Goal: Task Accomplishment & Management: Complete application form

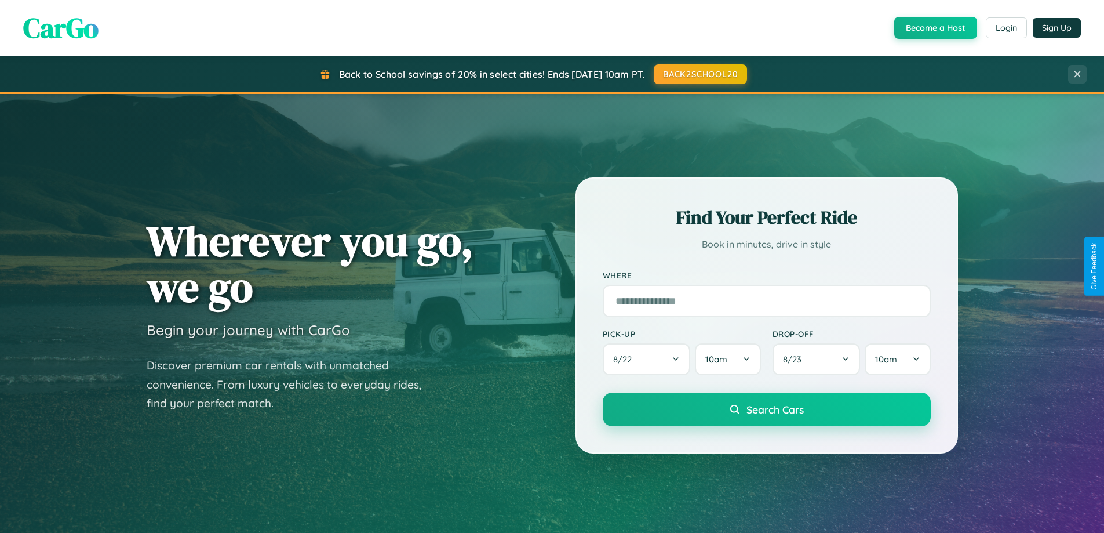
scroll to position [2230, 0]
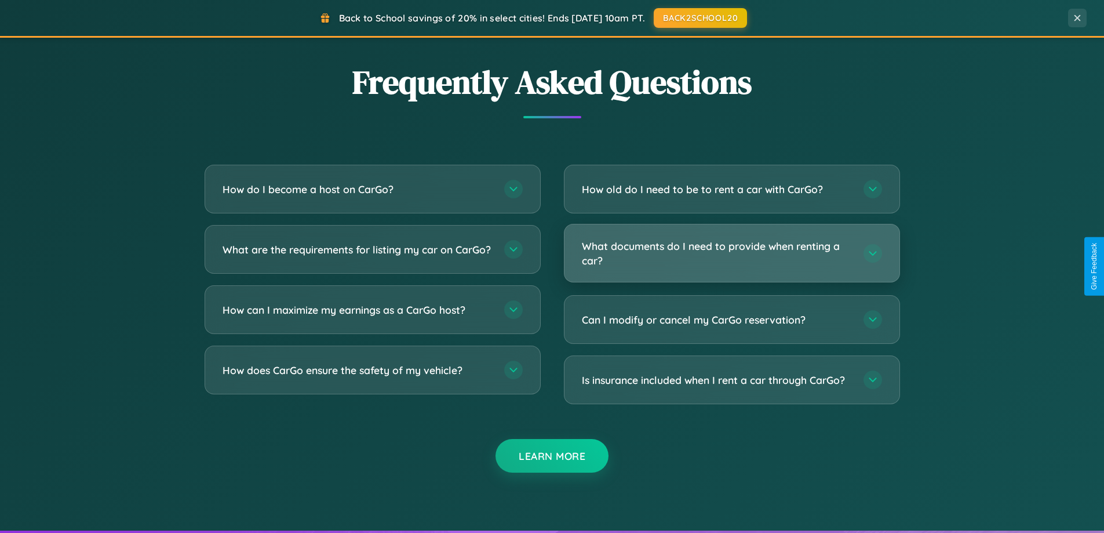
click at [731, 253] on h3 "What documents do I need to provide when renting a car?" at bounding box center [717, 253] width 270 height 28
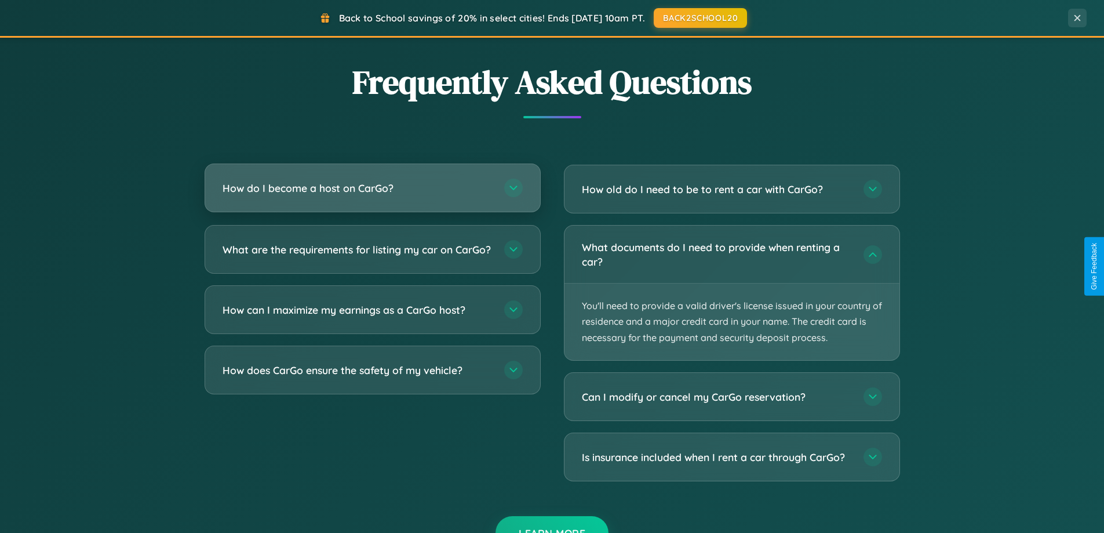
click at [372, 188] on h3 "How do I become a host on CarGo?" at bounding box center [358, 188] width 270 height 14
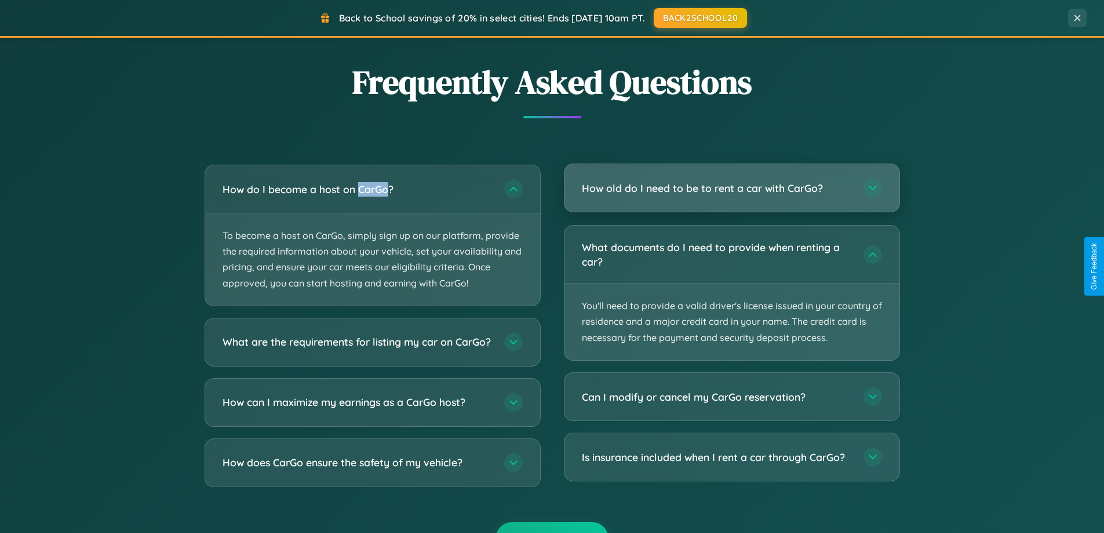
click at [731, 188] on h3 "How old do I need to be to rent a car with CarGo?" at bounding box center [717, 188] width 270 height 14
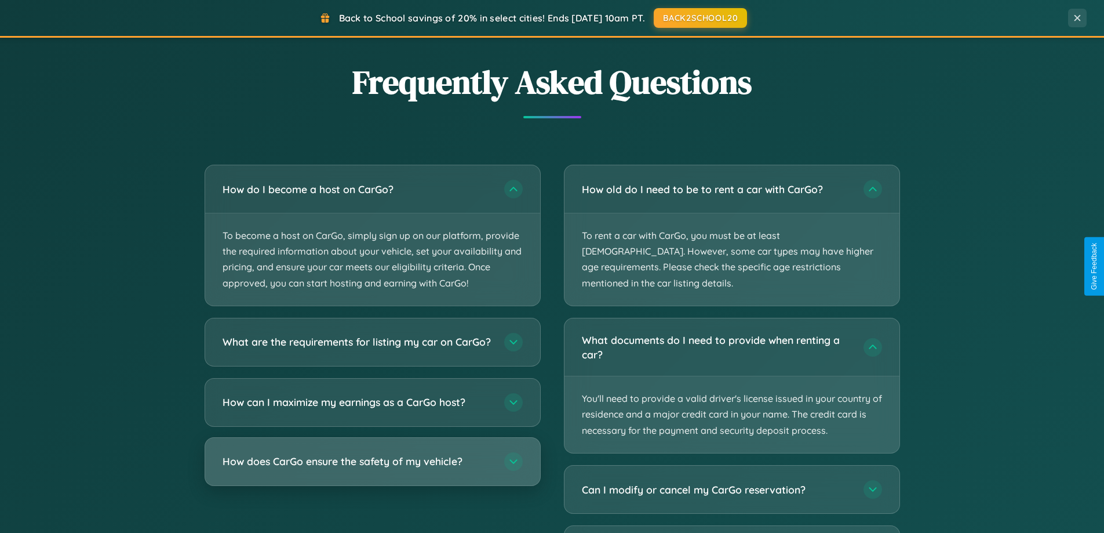
click at [372, 468] on h3 "How does CarGo ensure the safety of my vehicle?" at bounding box center [358, 461] width 270 height 14
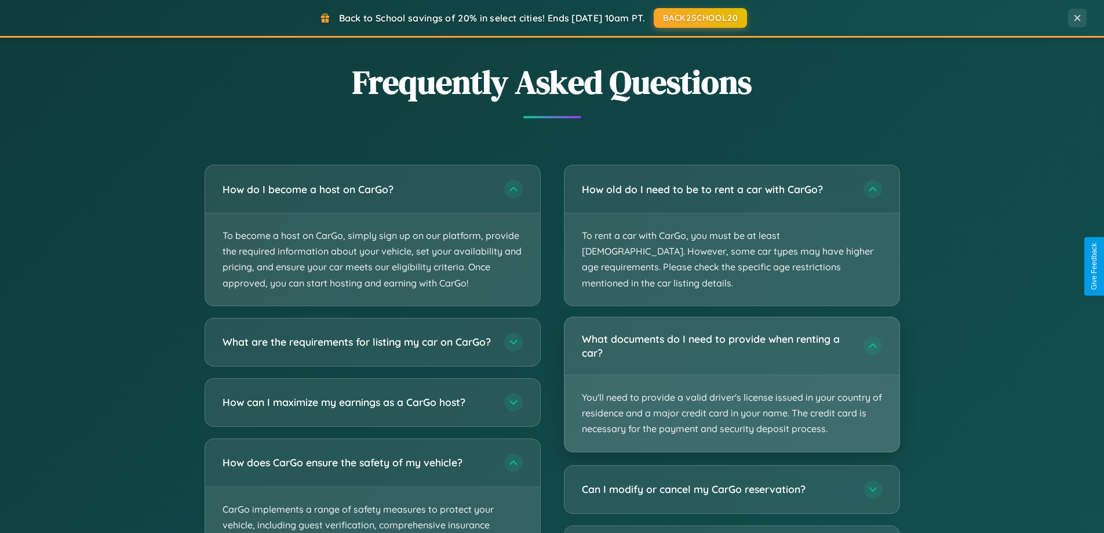
click at [731, 375] on p "You'll need to provide a valid driver's license issued in your country of resid…" at bounding box center [732, 413] width 335 height 77
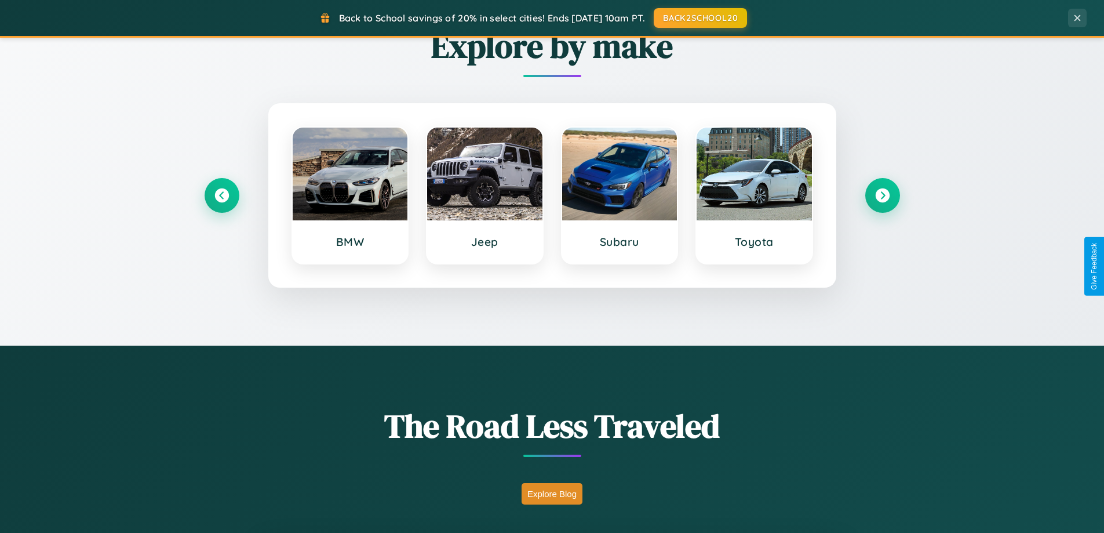
scroll to position [500, 0]
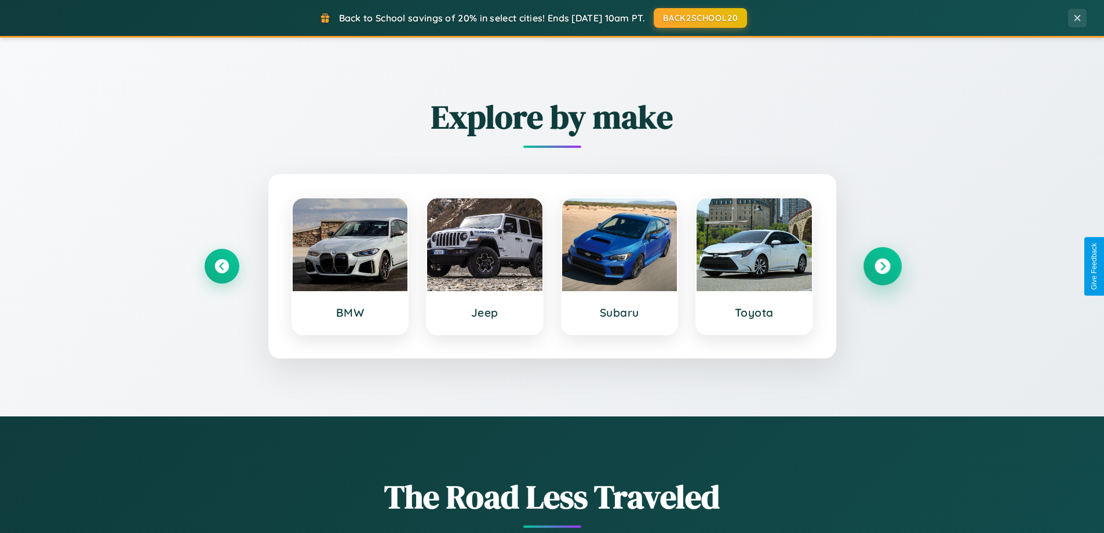
click at [882, 266] on icon at bounding box center [883, 267] width 16 height 16
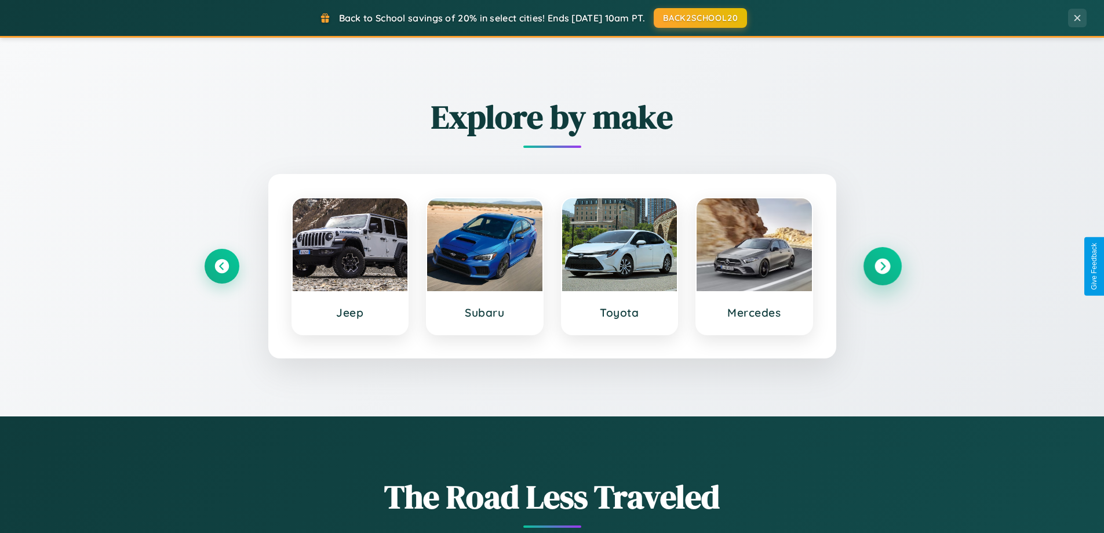
click at [882, 266] on icon at bounding box center [883, 267] width 16 height 16
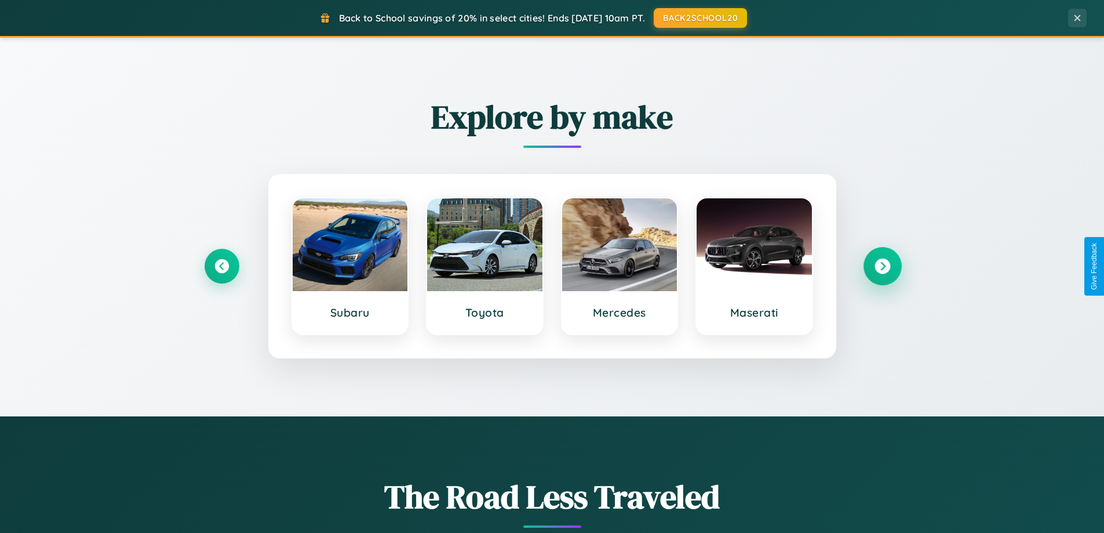
click at [882, 266] on icon at bounding box center [883, 267] width 16 height 16
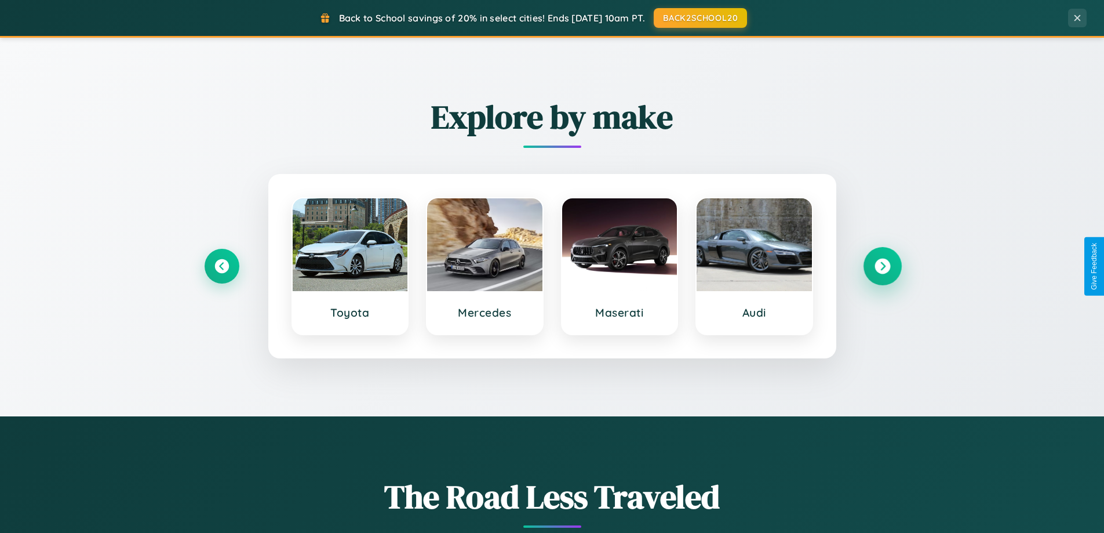
click at [882, 266] on icon at bounding box center [883, 267] width 16 height 16
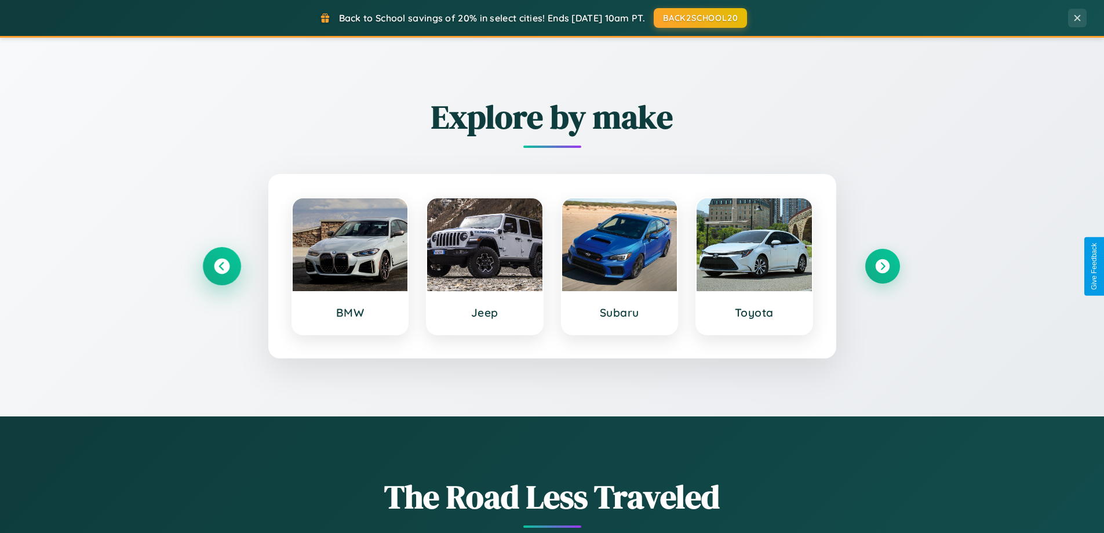
click at [221, 266] on icon at bounding box center [222, 267] width 16 height 16
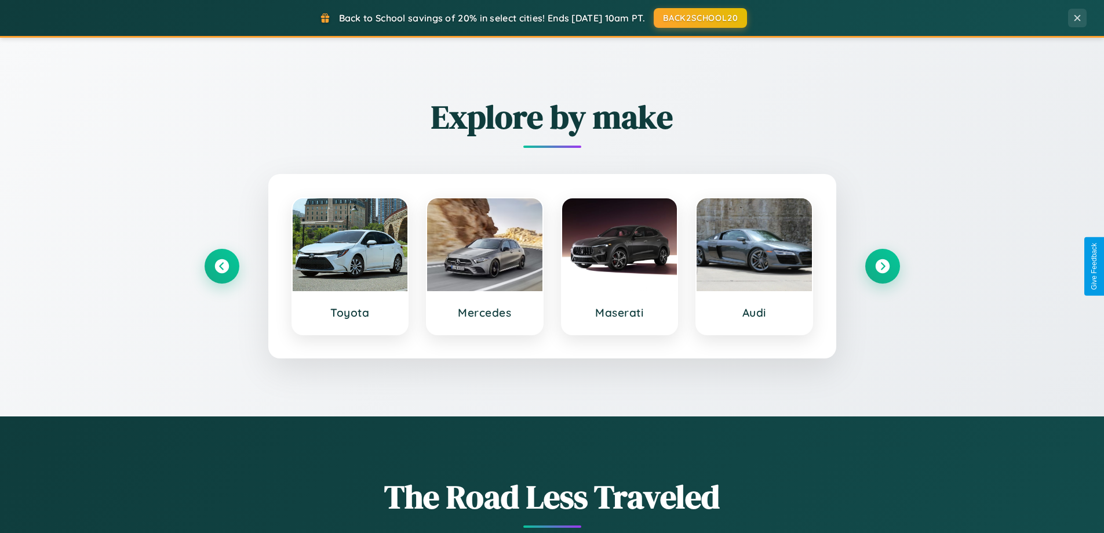
scroll to position [0, 0]
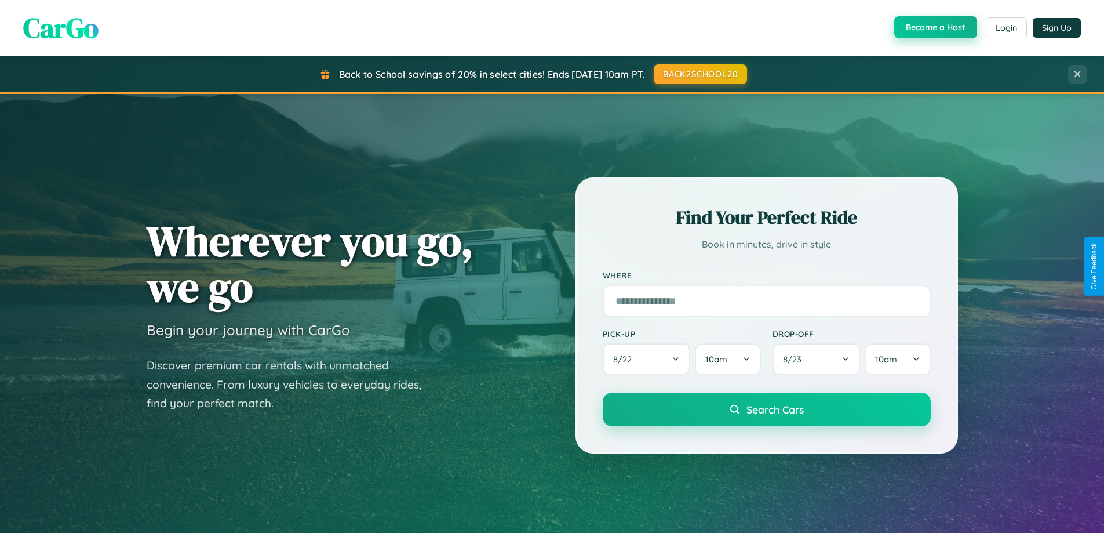
click at [934, 28] on button "Become a Host" at bounding box center [935, 27] width 83 height 22
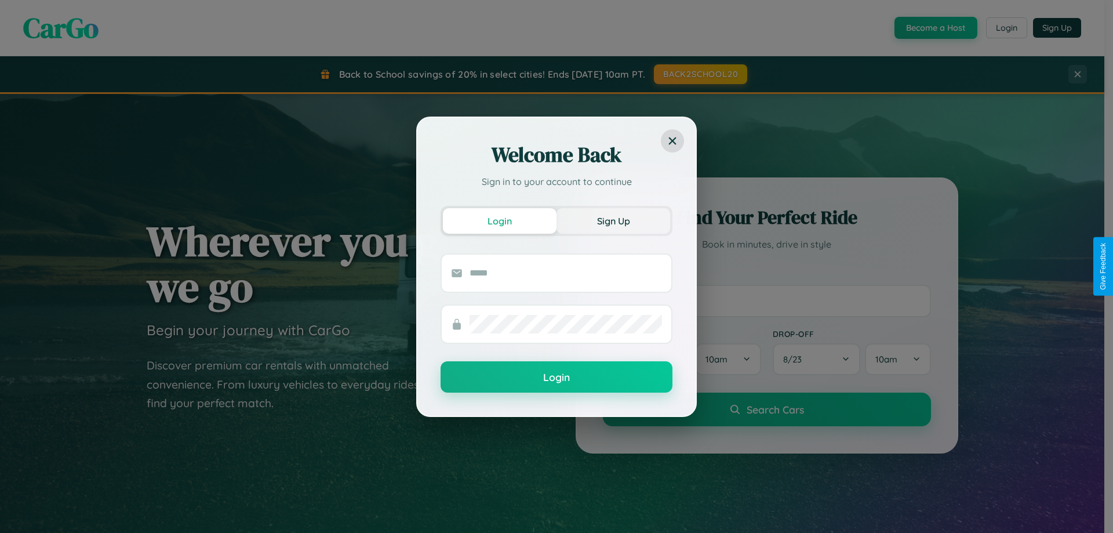
click at [613, 220] on button "Sign Up" at bounding box center [613, 221] width 114 height 26
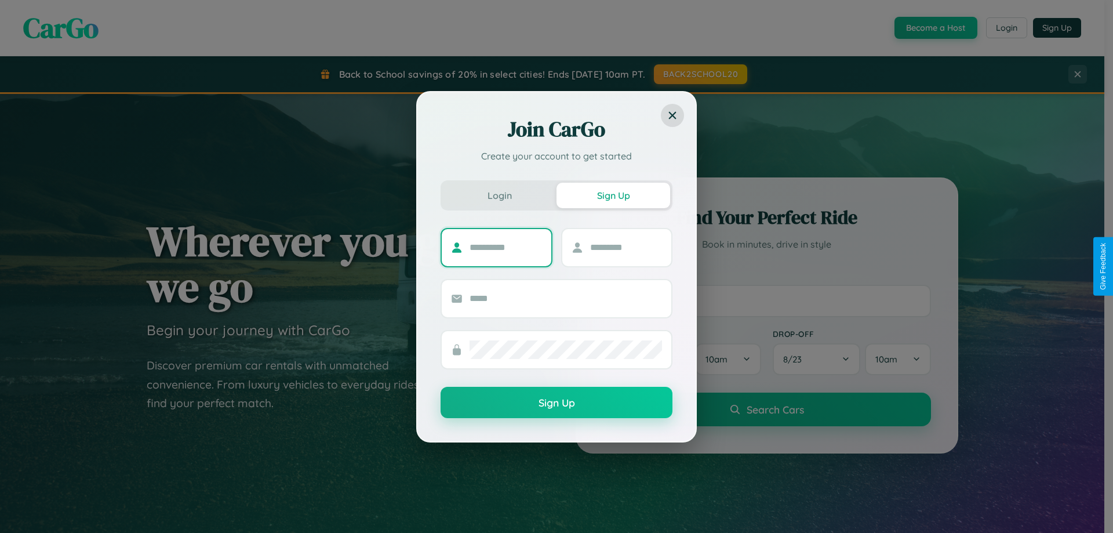
click at [505, 247] on input "text" at bounding box center [505, 247] width 72 height 19
type input "*****"
click at [625, 247] on input "text" at bounding box center [626, 247] width 72 height 19
type input "******"
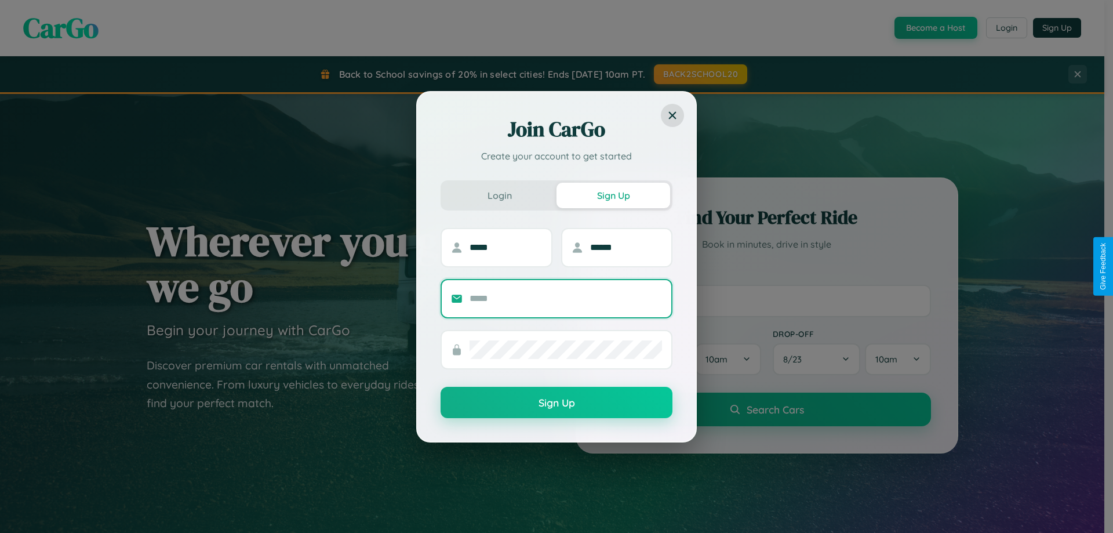
click at [566, 298] on input "text" at bounding box center [565, 298] width 192 height 19
type input "**********"
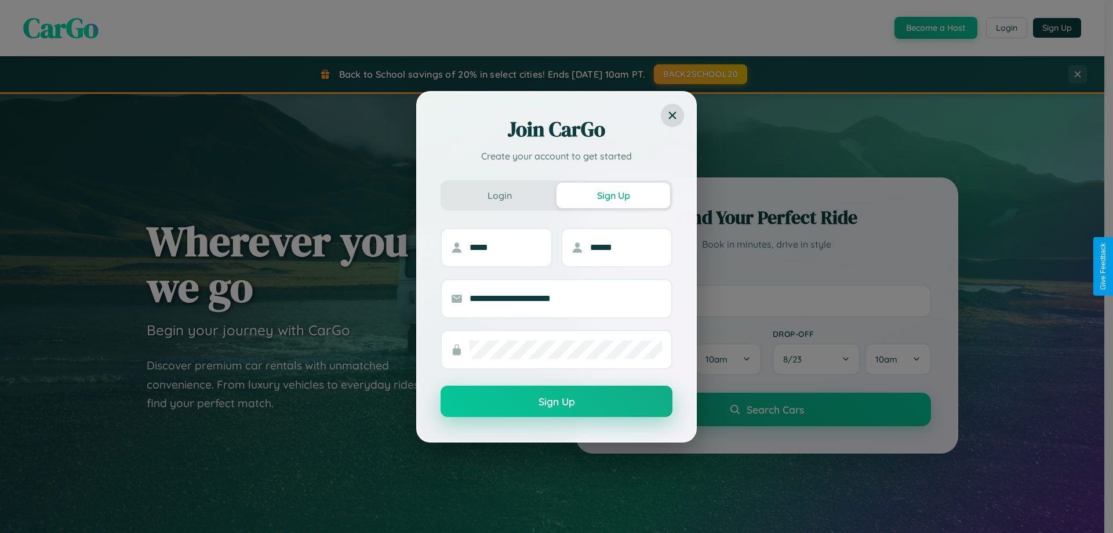
click at [556, 401] on button "Sign Up" at bounding box center [557, 400] width 232 height 31
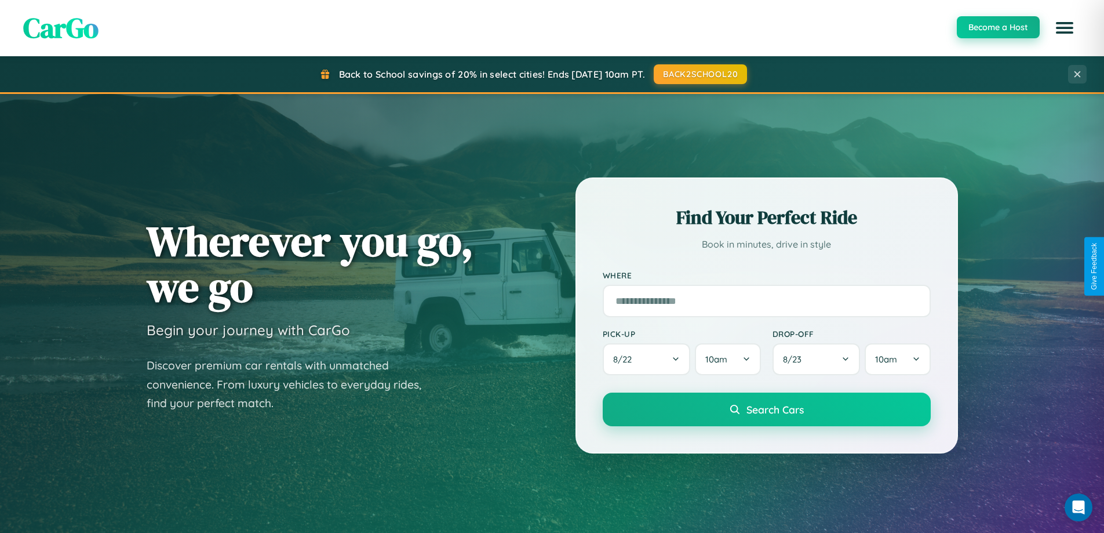
click at [998, 27] on button "Become a Host" at bounding box center [998, 27] width 83 height 22
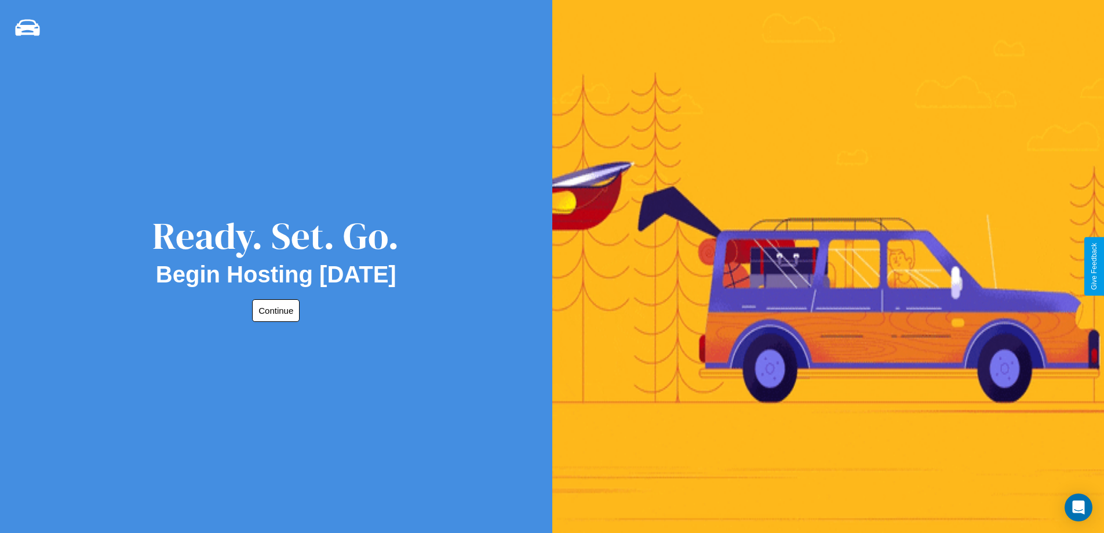
click at [274, 310] on button "Continue" at bounding box center [276, 310] width 48 height 23
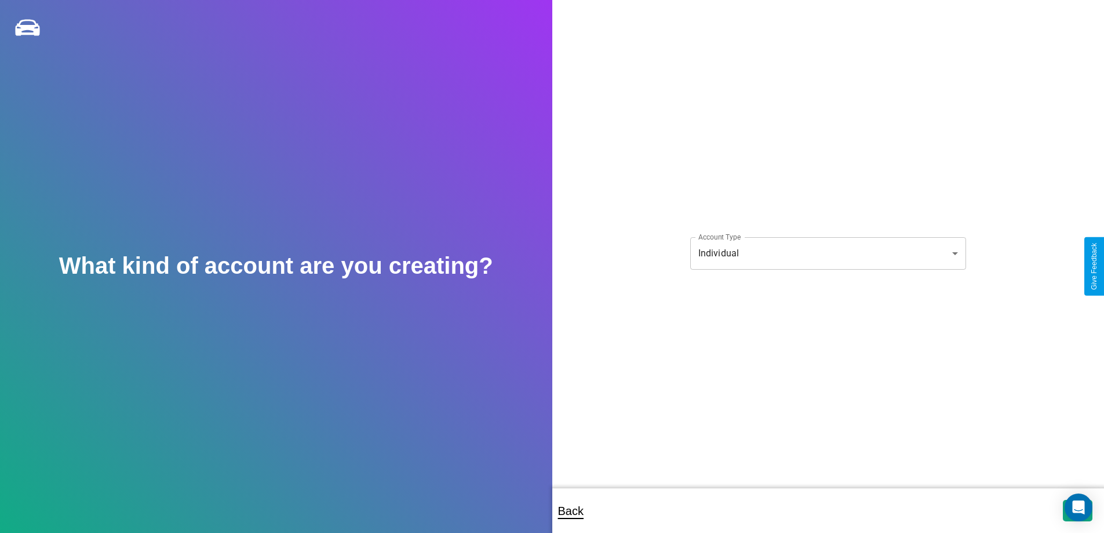
click at [828, 253] on body "**********" at bounding box center [552, 274] width 1104 height 548
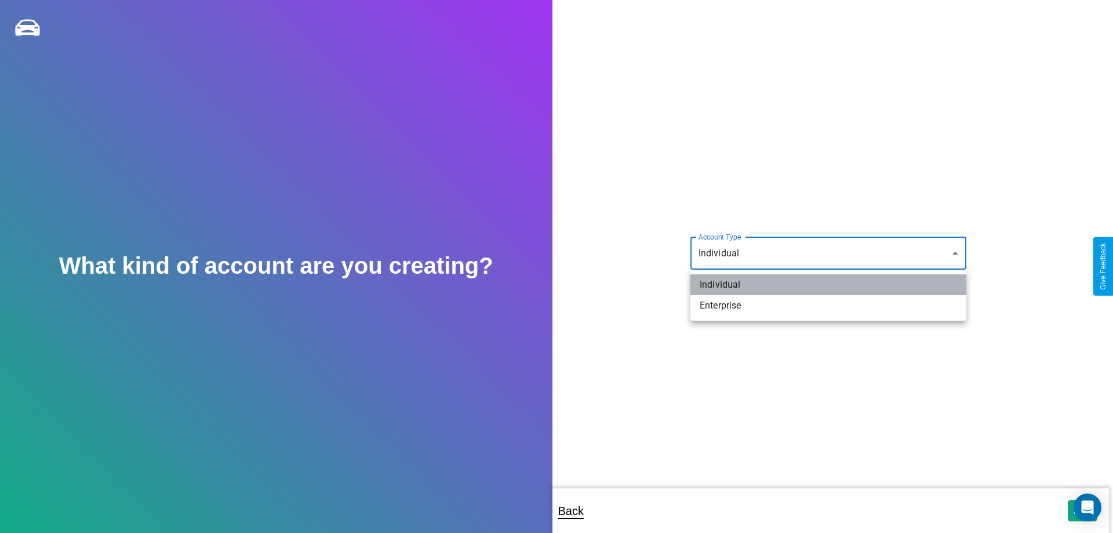
click at [828, 285] on li "Individual" at bounding box center [828, 284] width 276 height 21
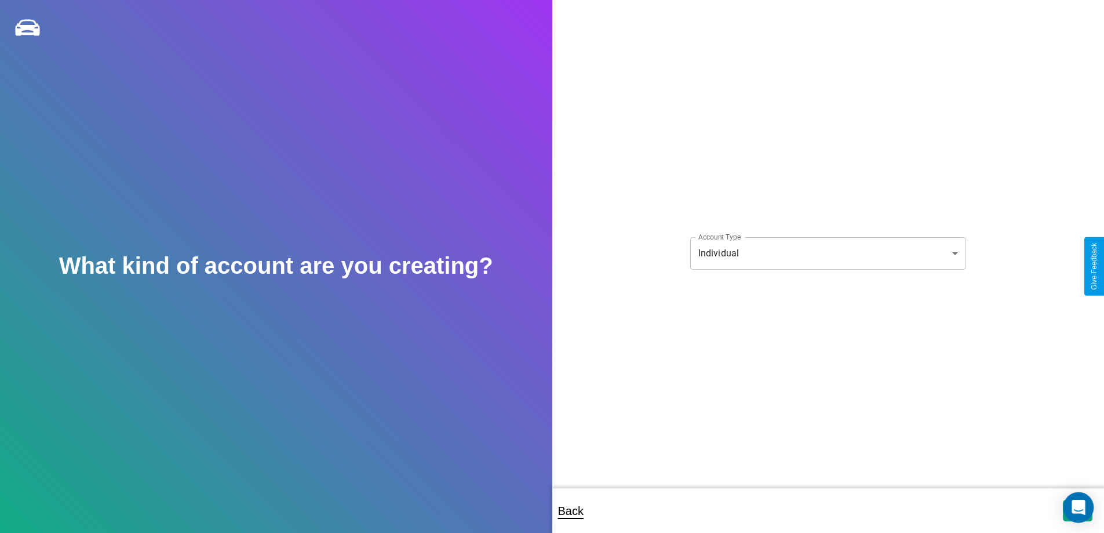
click at [1078, 510] on icon "Open Intercom Messenger" at bounding box center [1078, 507] width 13 height 15
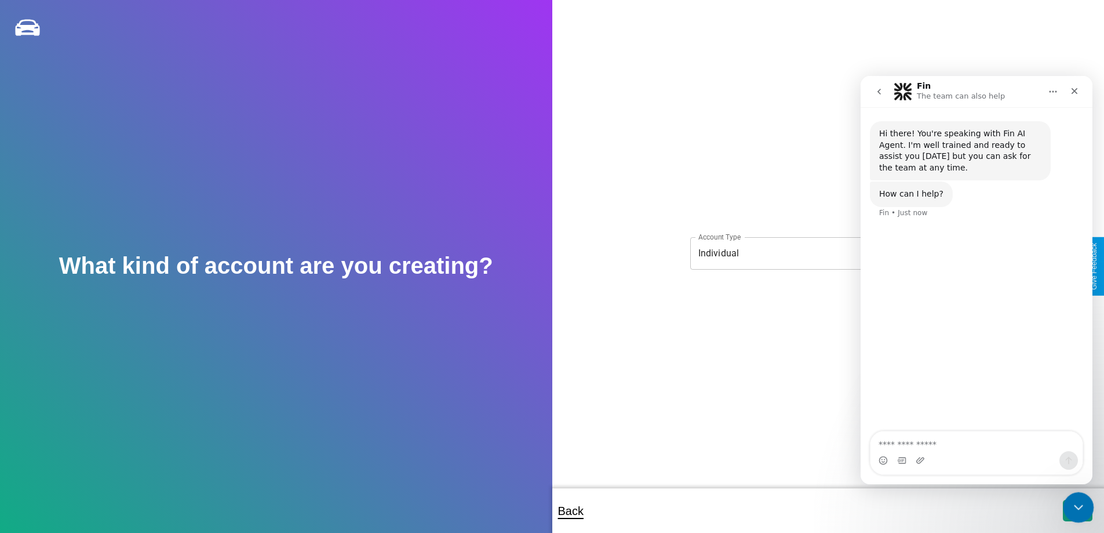
click at [1076, 508] on icon "Close Intercom Messenger" at bounding box center [1077, 505] width 14 height 14
